Goal: Task Accomplishment & Management: Use online tool/utility

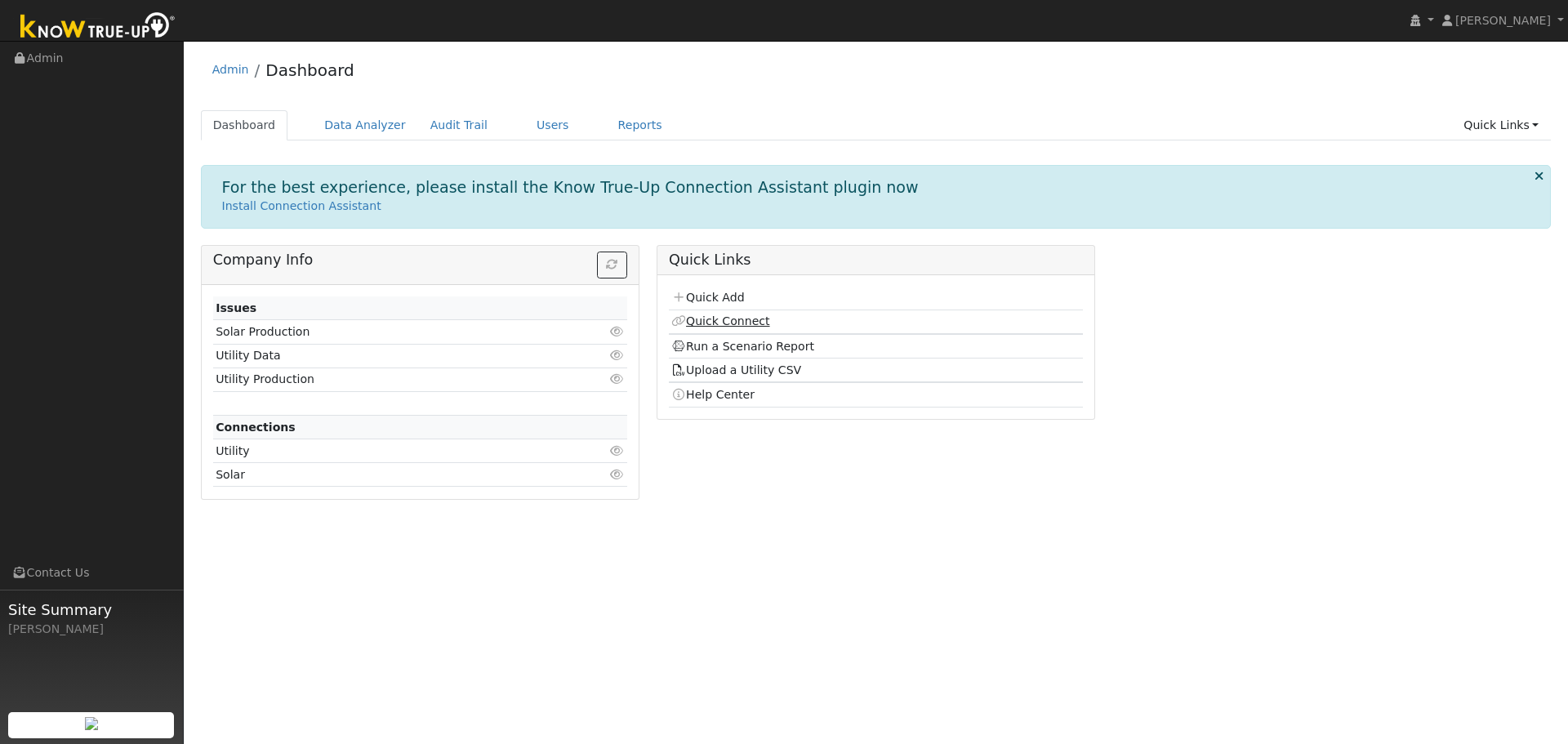
click at [704, 323] on link "Quick Connect" at bounding box center [720, 320] width 98 height 13
click at [606, 130] on link "Reports" at bounding box center [641, 126] width 69 height 30
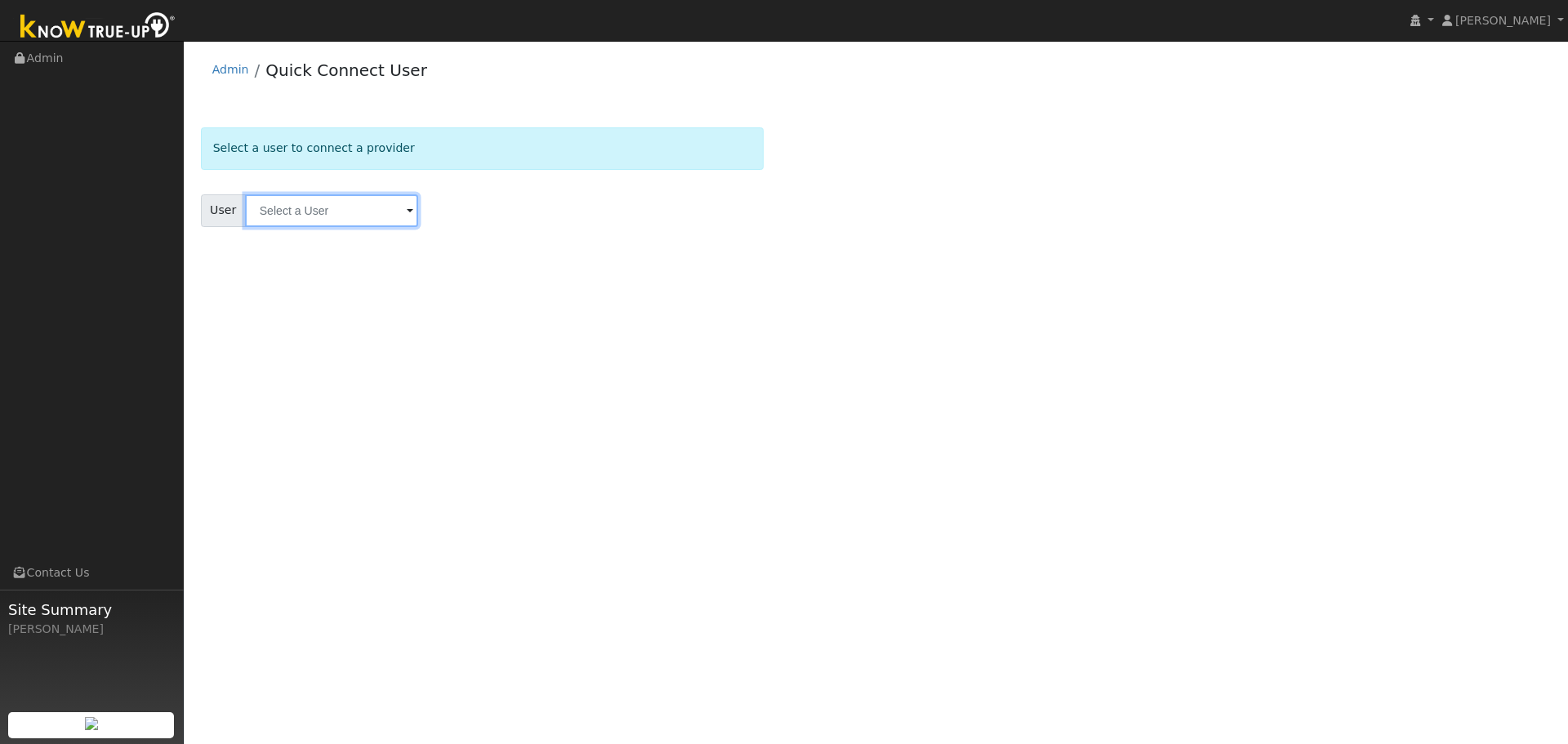
click at [312, 214] on input "text" at bounding box center [332, 211] width 173 height 33
click at [407, 211] on span at bounding box center [410, 211] width 6 height 19
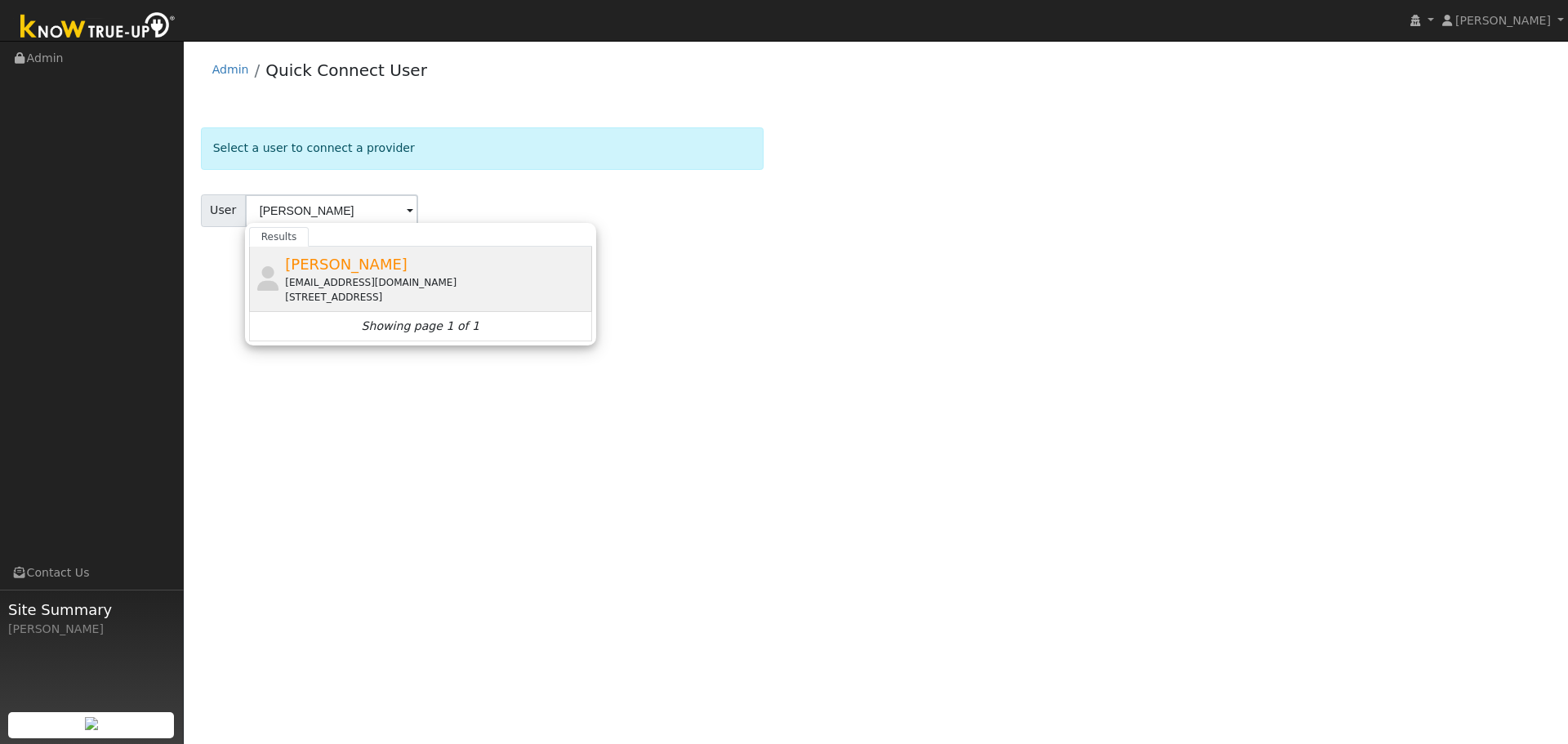
click at [388, 276] on div "[EMAIL_ADDRESS][DOMAIN_NAME]" at bounding box center [436, 282] width 303 height 15
type input "[PERSON_NAME]"
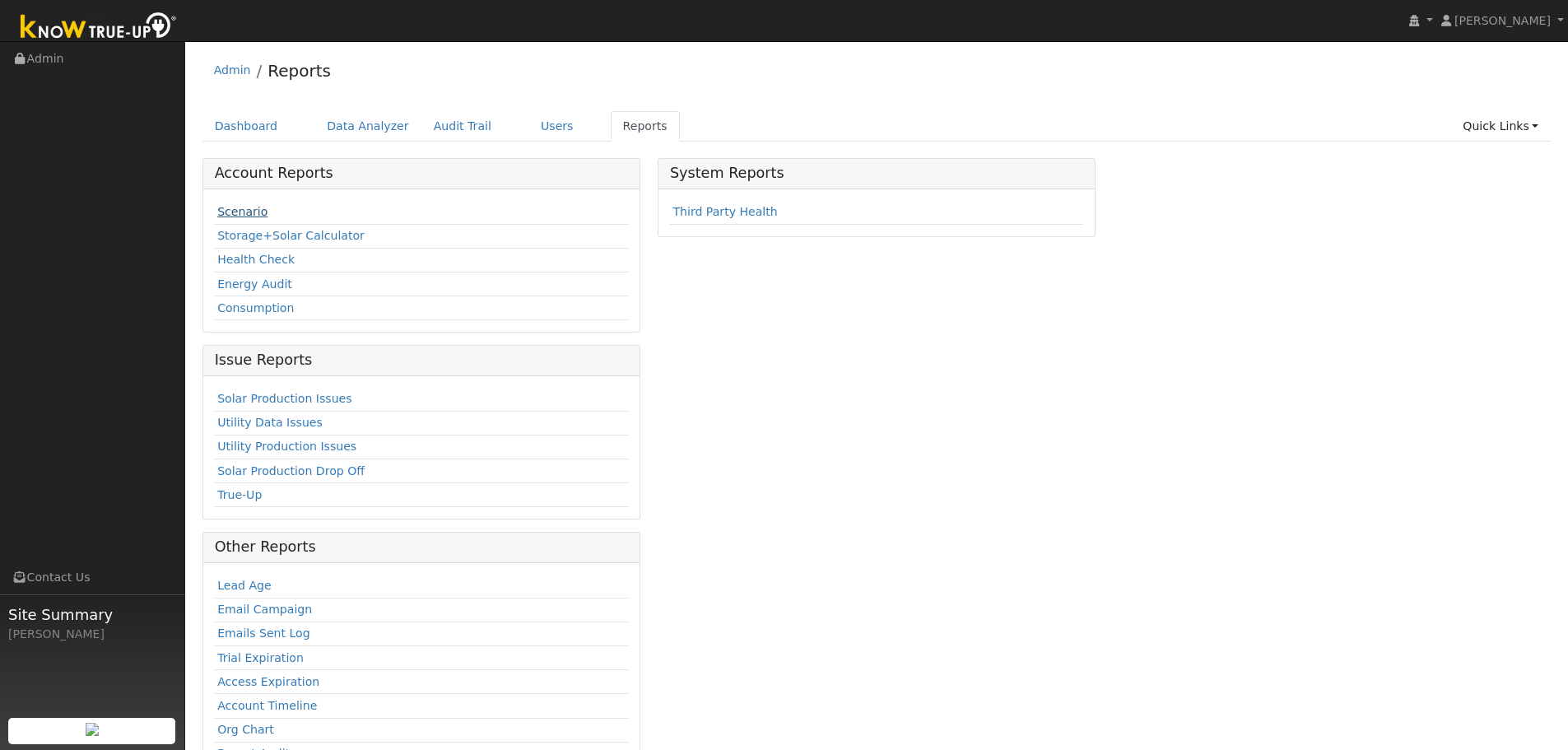
click at [233, 214] on link "Scenario" at bounding box center [243, 211] width 50 height 13
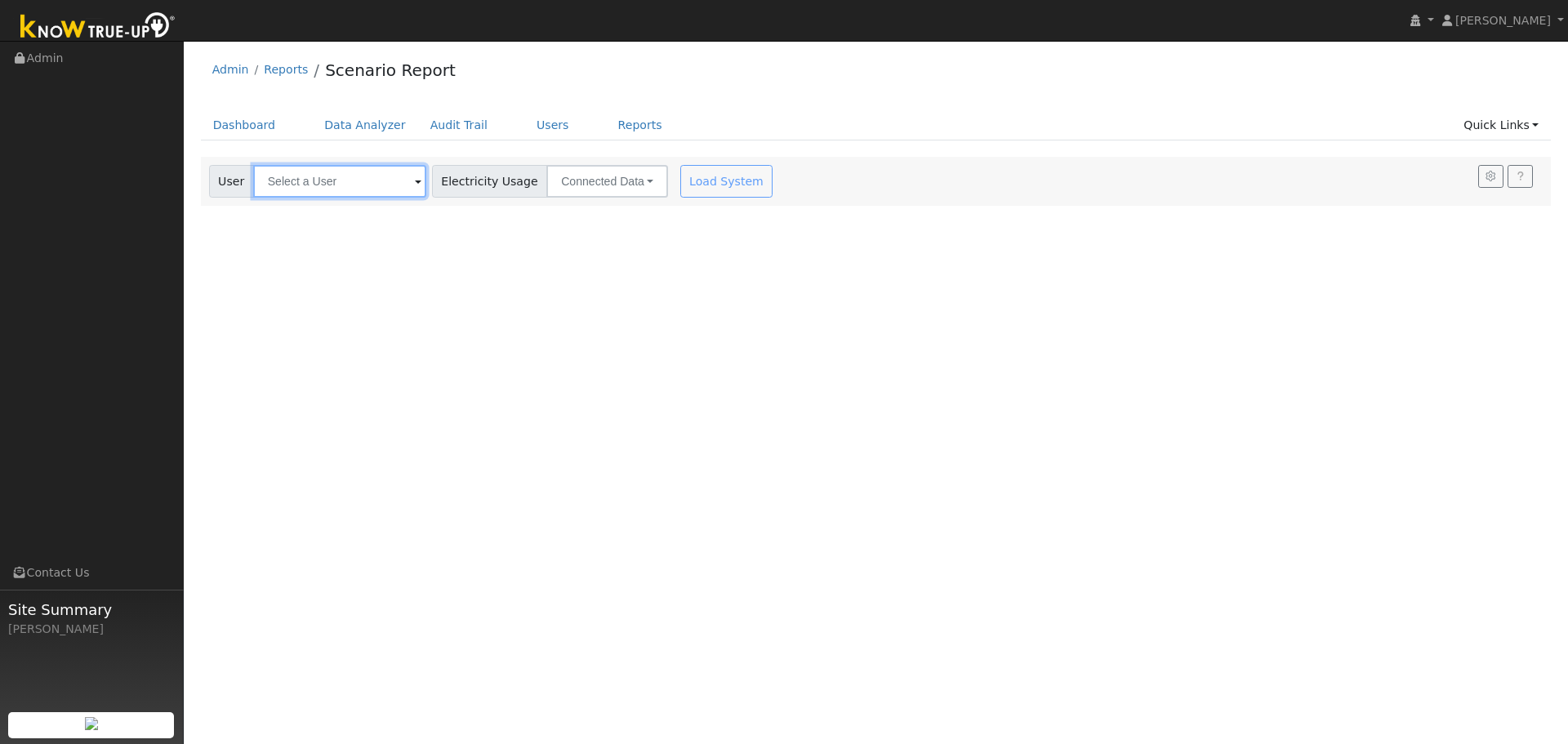
click at [396, 190] on input "text" at bounding box center [340, 180] width 173 height 33
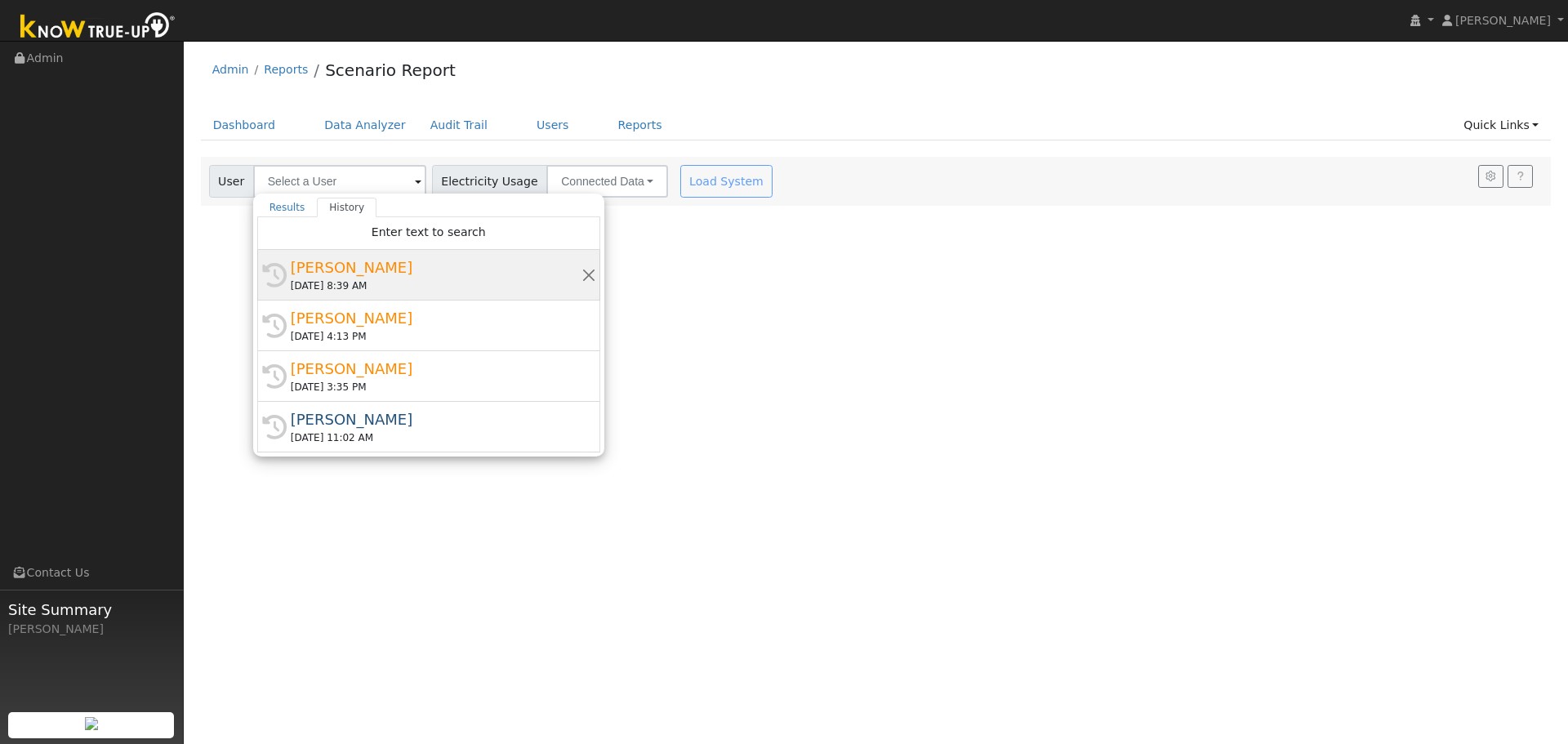
click at [435, 287] on div "08/13/2025 8:39 AM" at bounding box center [436, 286] width 291 height 15
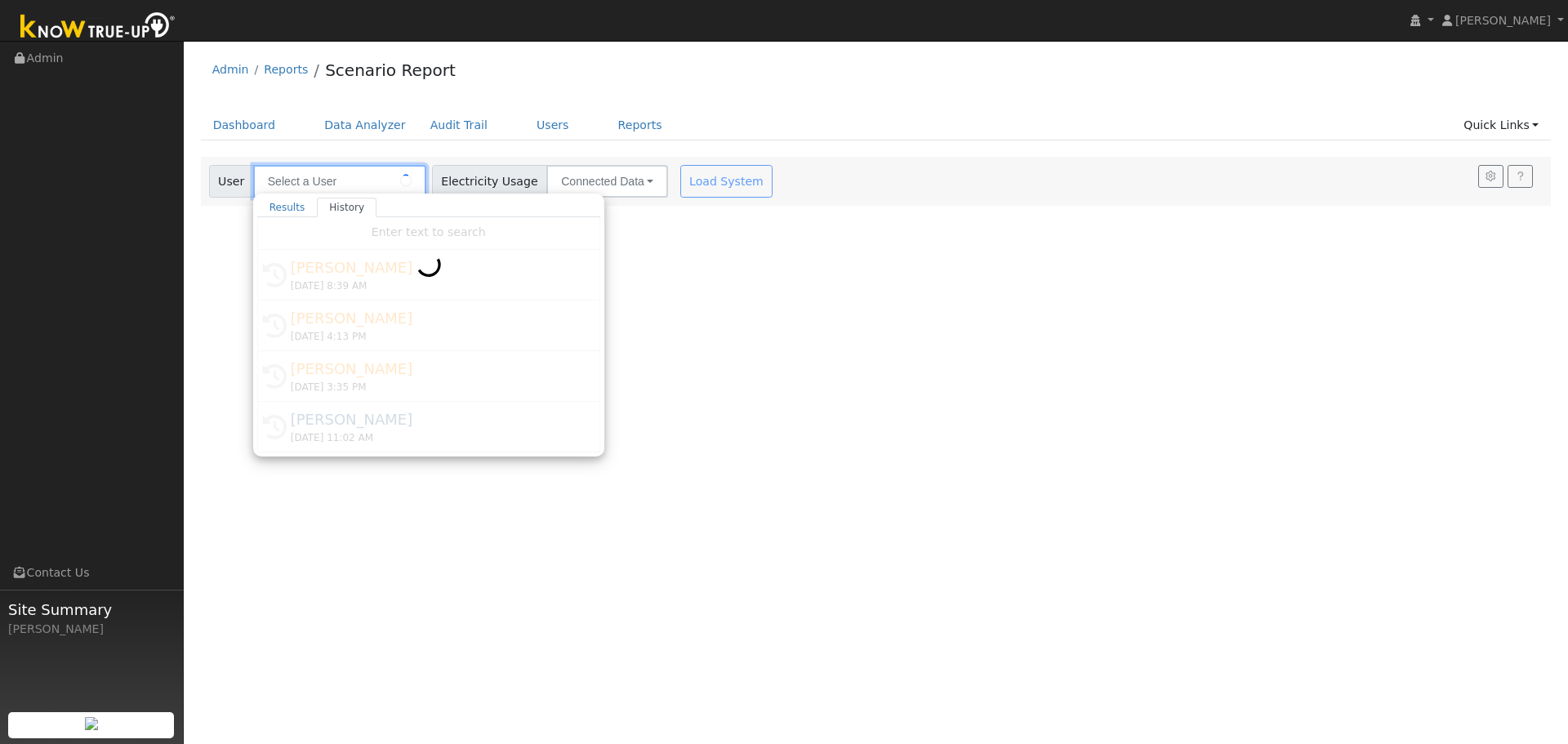
type input "Jeannette Amerson"
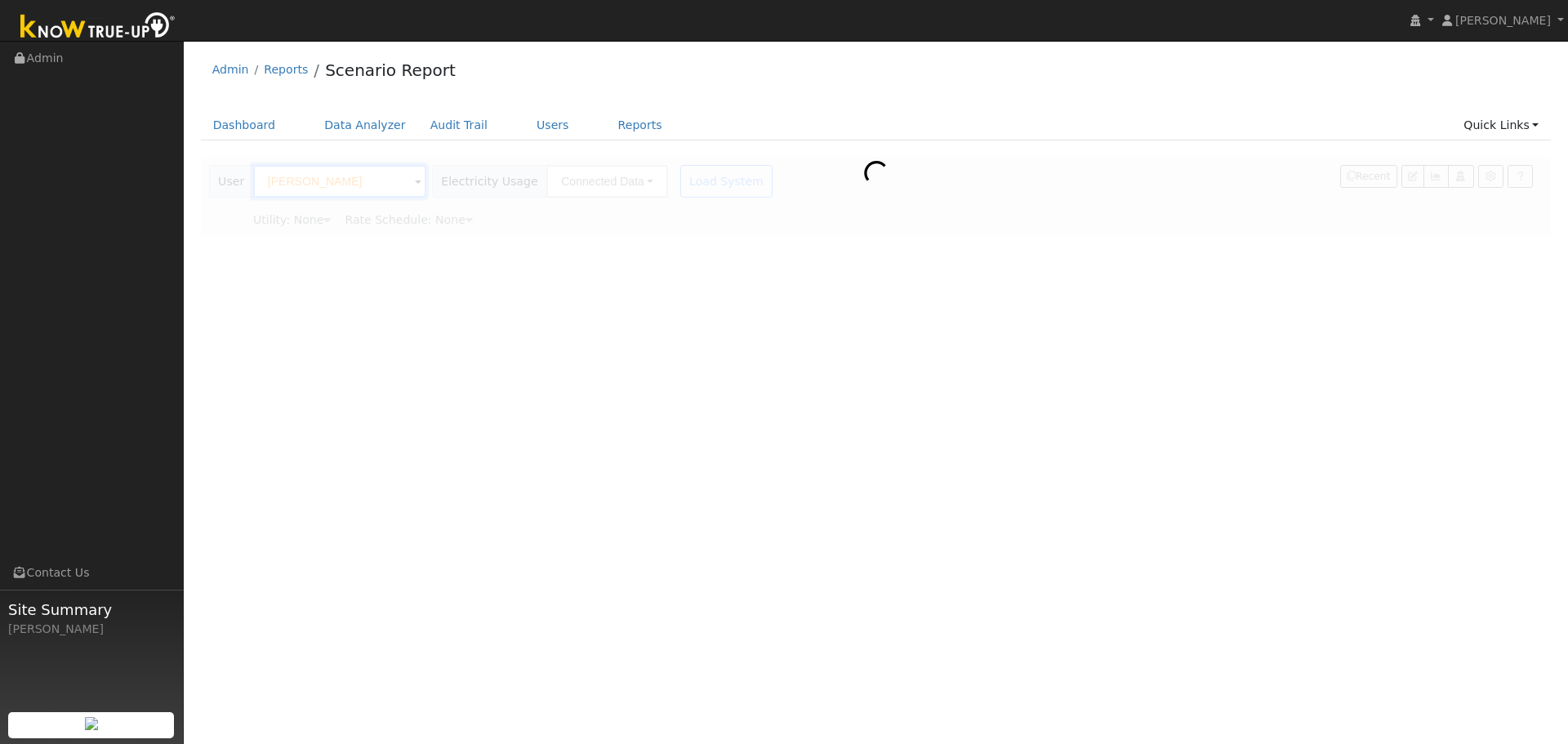
type input "Pacific Gas & Electric"
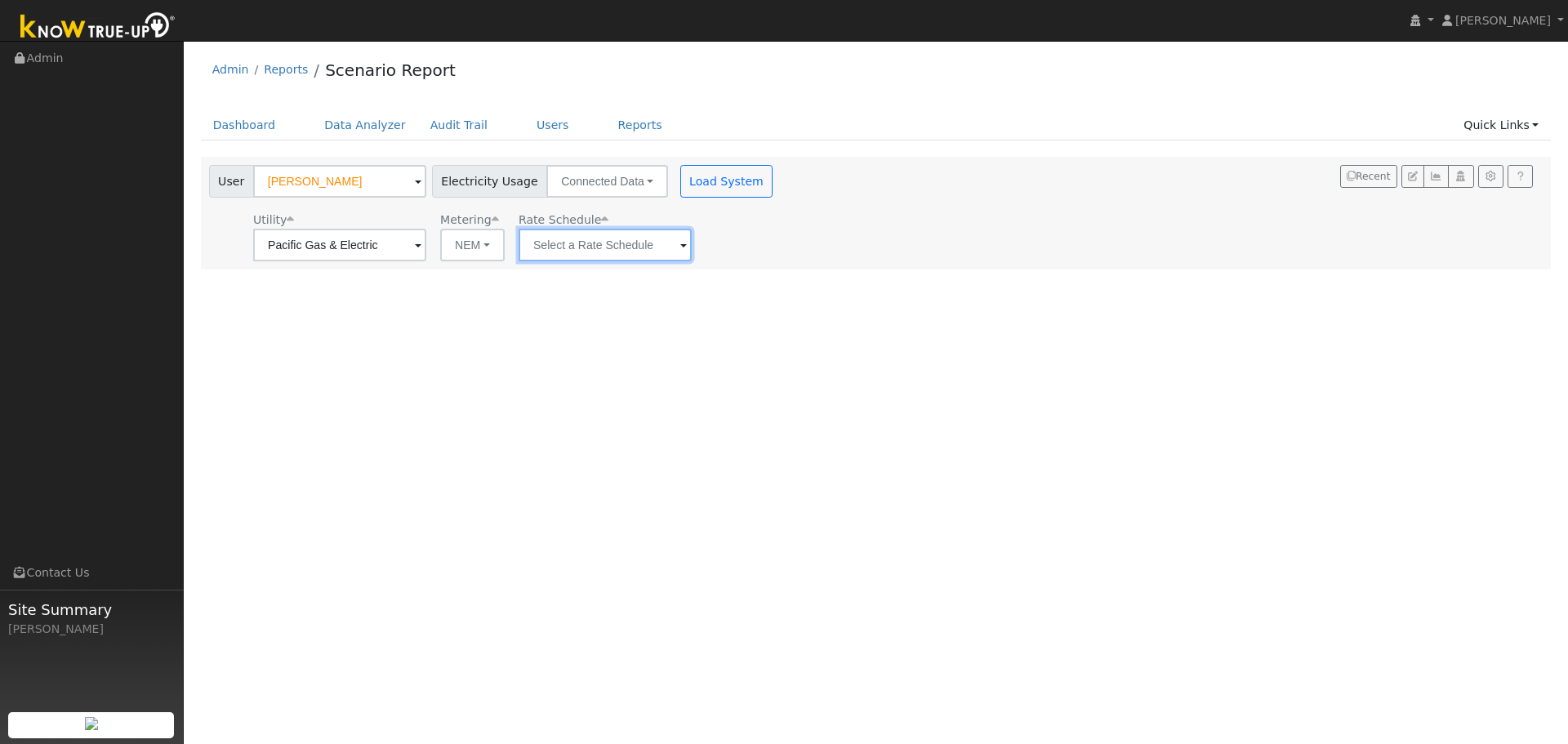
click at [427, 241] on input "text" at bounding box center [340, 244] width 173 height 33
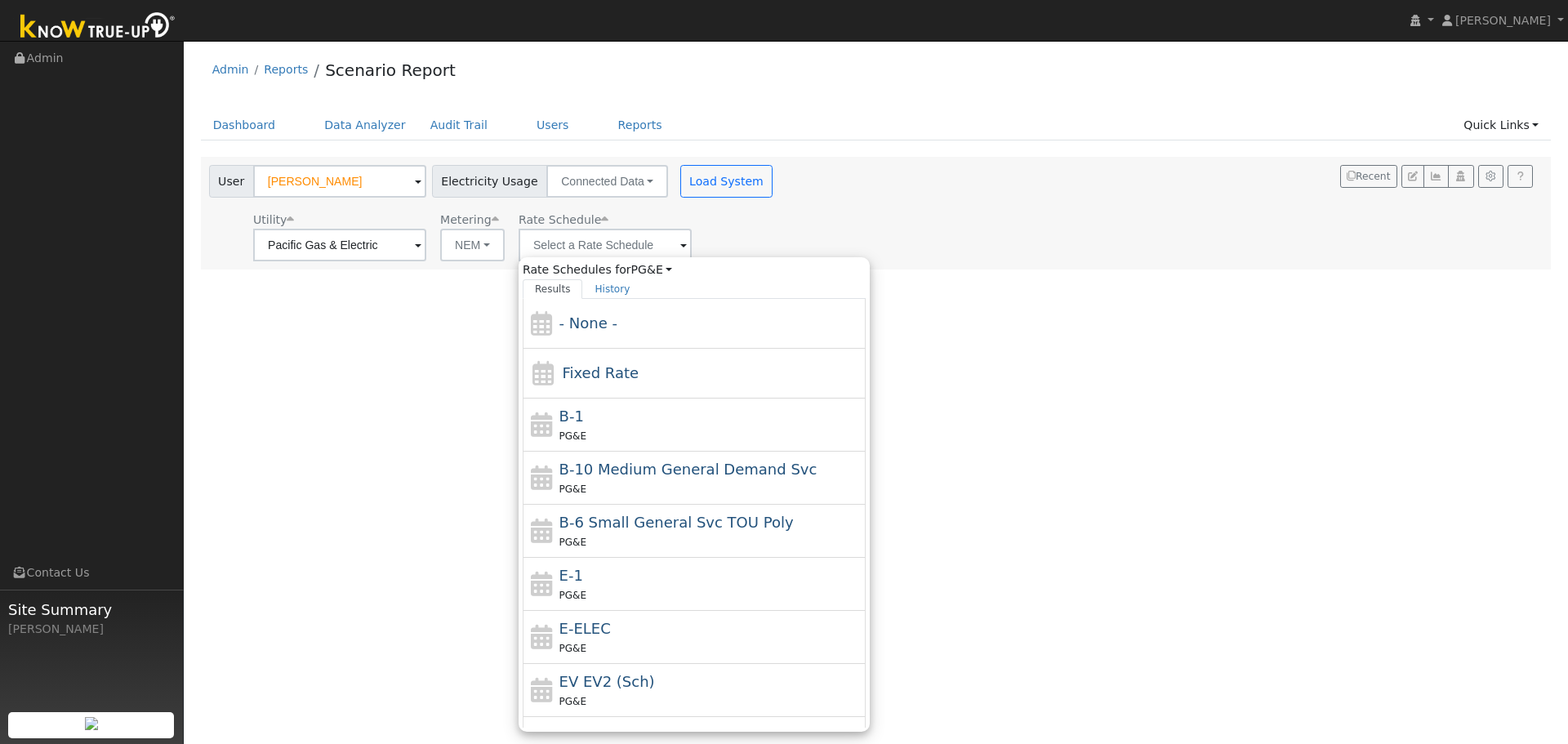
click at [759, 187] on div "User Jeannette Amerson Account Default Account Default Account 15781 Iona Avenu…" at bounding box center [873, 210] width 1334 height 102
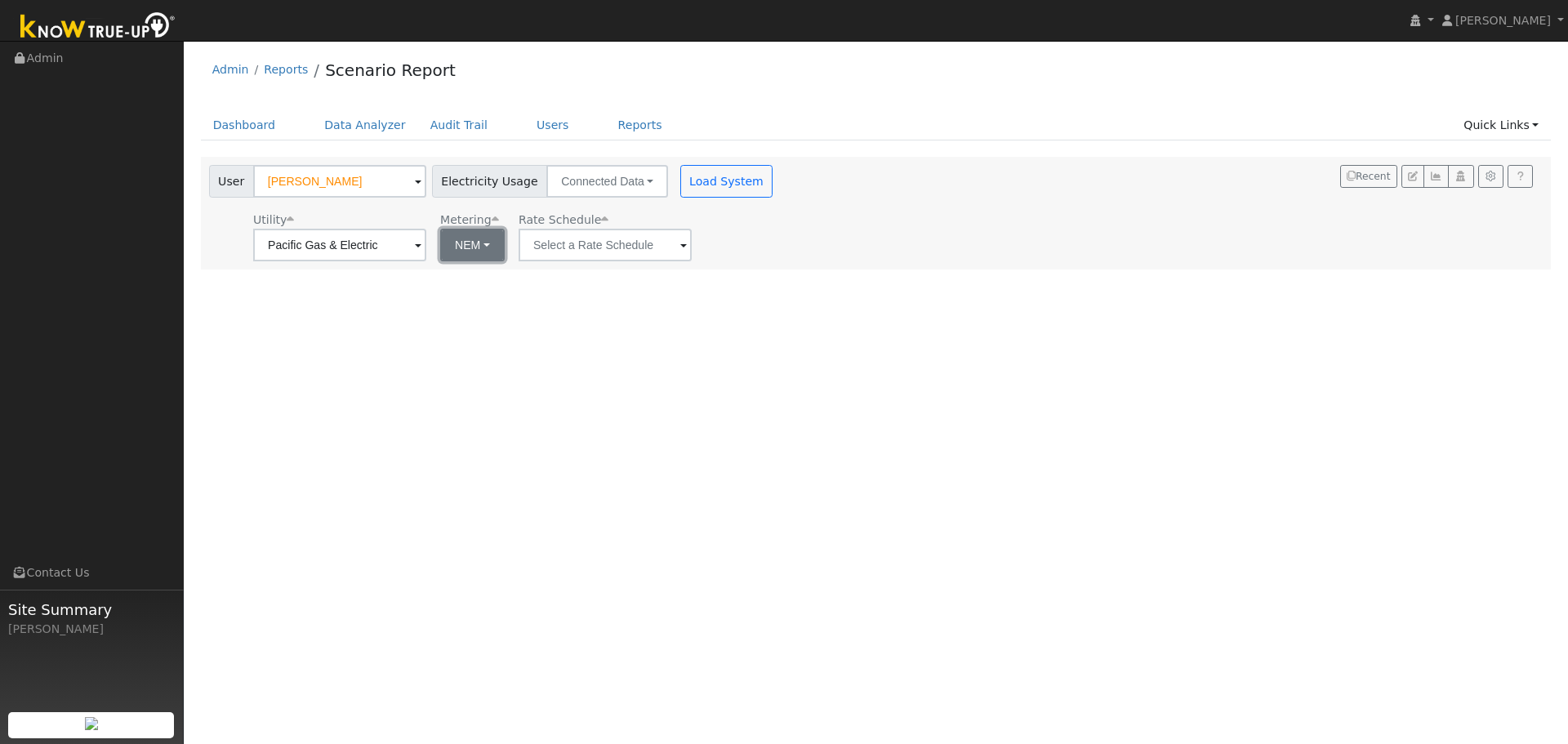
click at [492, 249] on button "NEM" at bounding box center [472, 244] width 65 height 33
click at [499, 306] on link "NBT" at bounding box center [496, 304] width 113 height 23
type input "E-ELEC"
click at [712, 184] on button "Load System" at bounding box center [726, 180] width 93 height 33
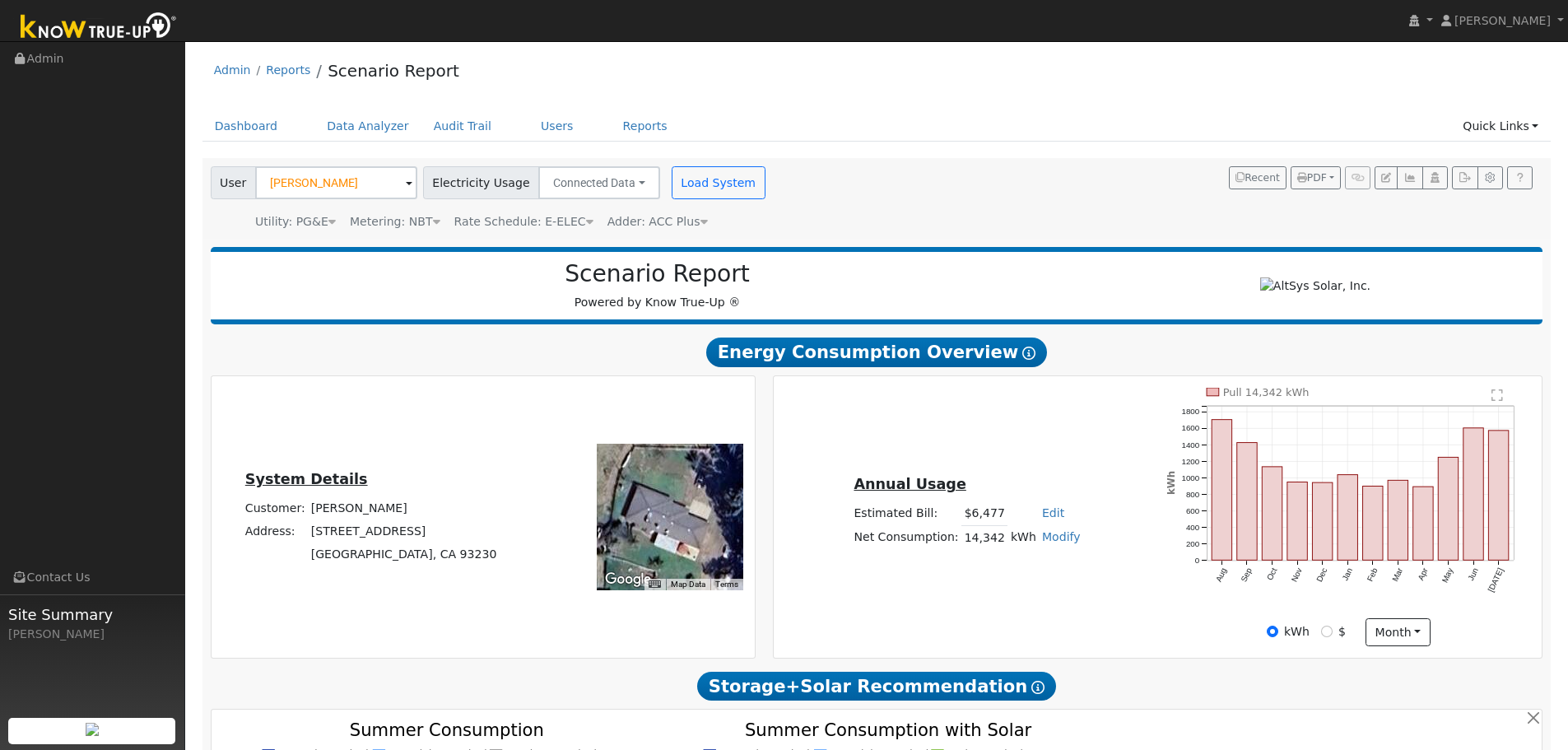
click at [566, 499] on div "To navigate the map with touch gestures double-tap and hold your finger on the …" at bounding box center [639, 517] width 224 height 259
